Goal: Navigation & Orientation: Go to known website

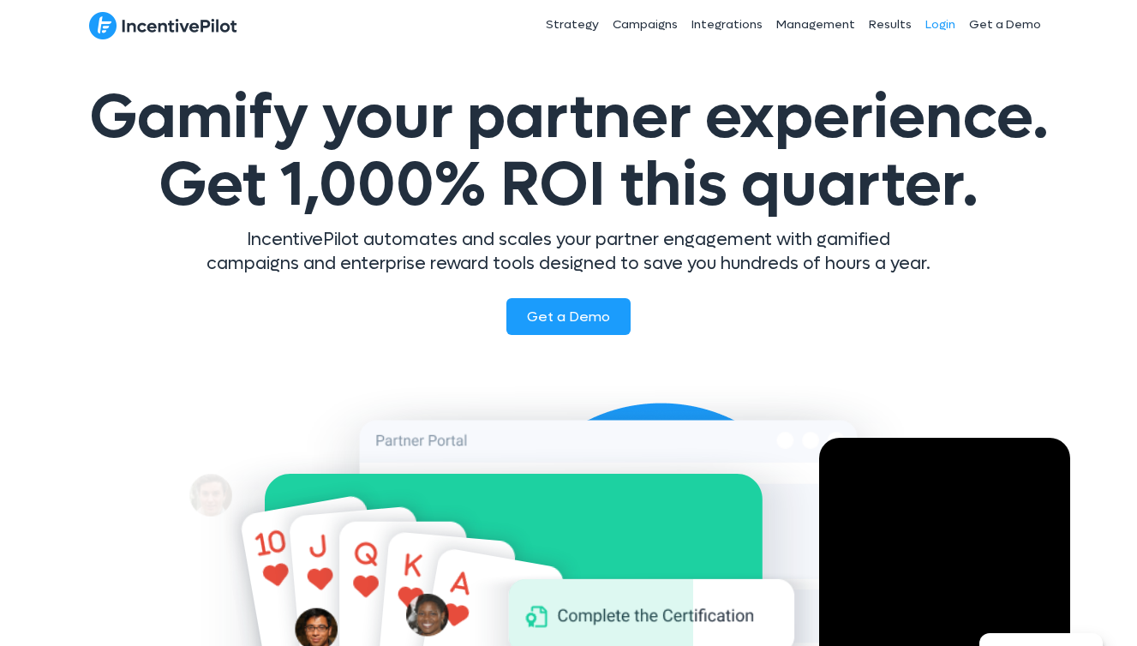
click at [935, 21] on link "Login" at bounding box center [940, 24] width 44 height 43
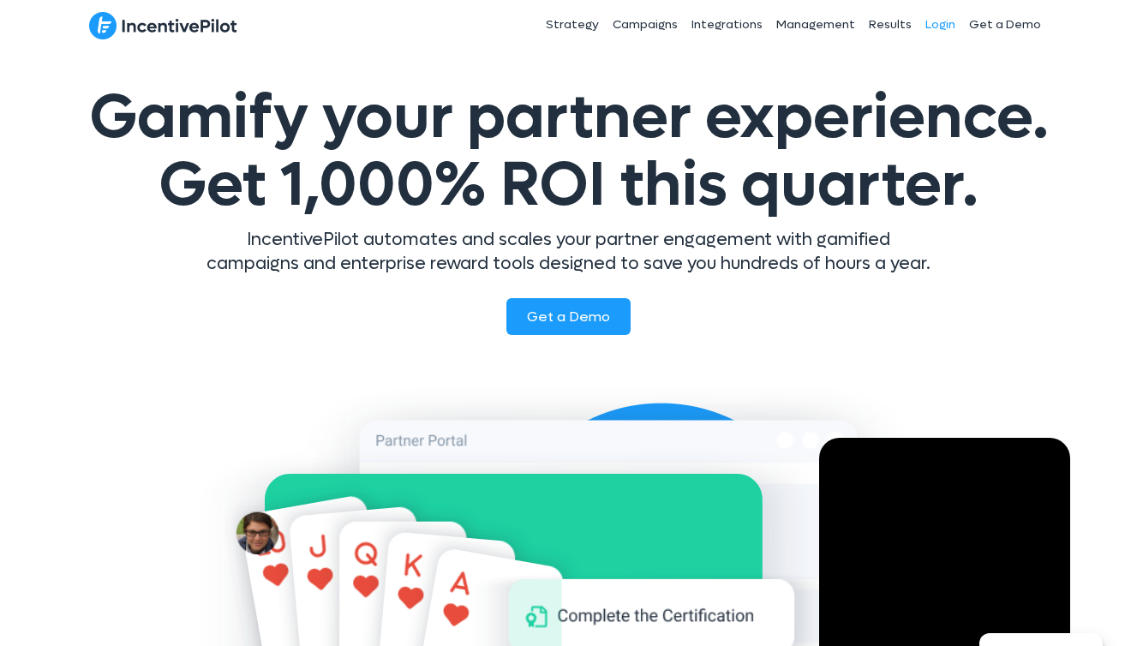
click at [936, 28] on link "Login" at bounding box center [940, 24] width 44 height 43
